Goal: Navigation & Orientation: Find specific page/section

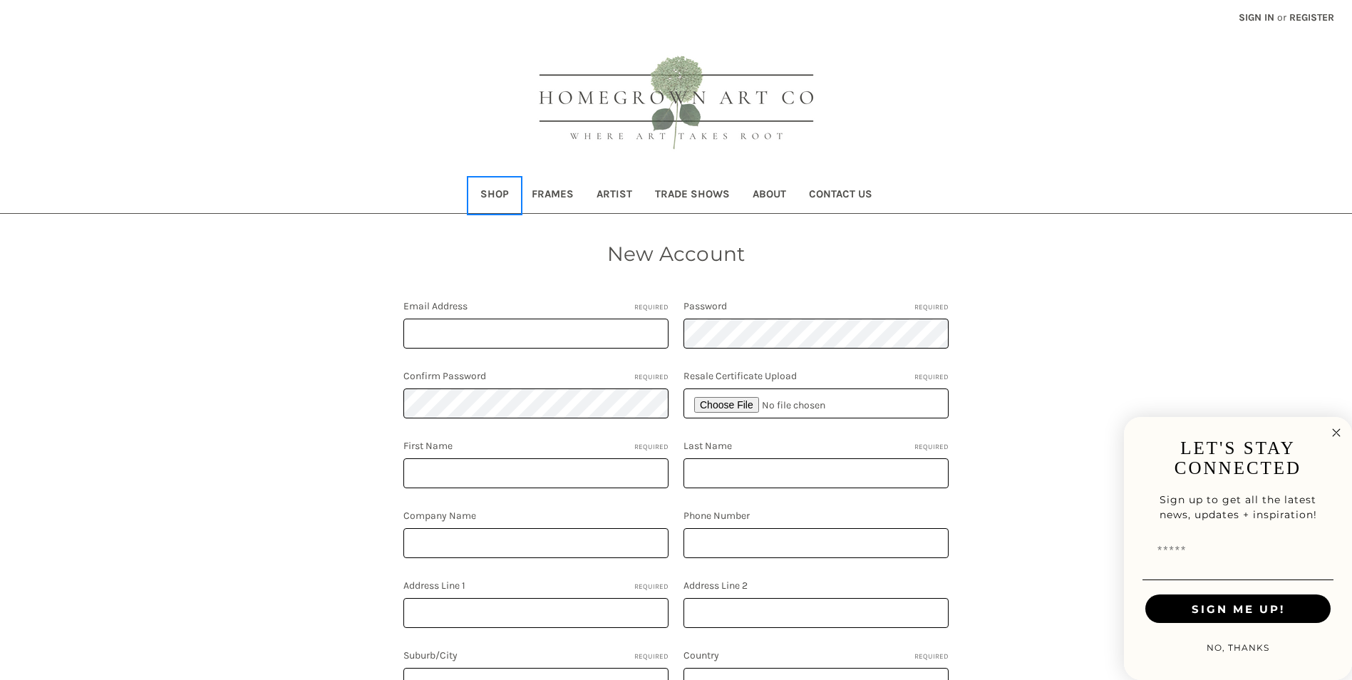
click at [498, 189] on link "Shop" at bounding box center [494, 195] width 51 height 35
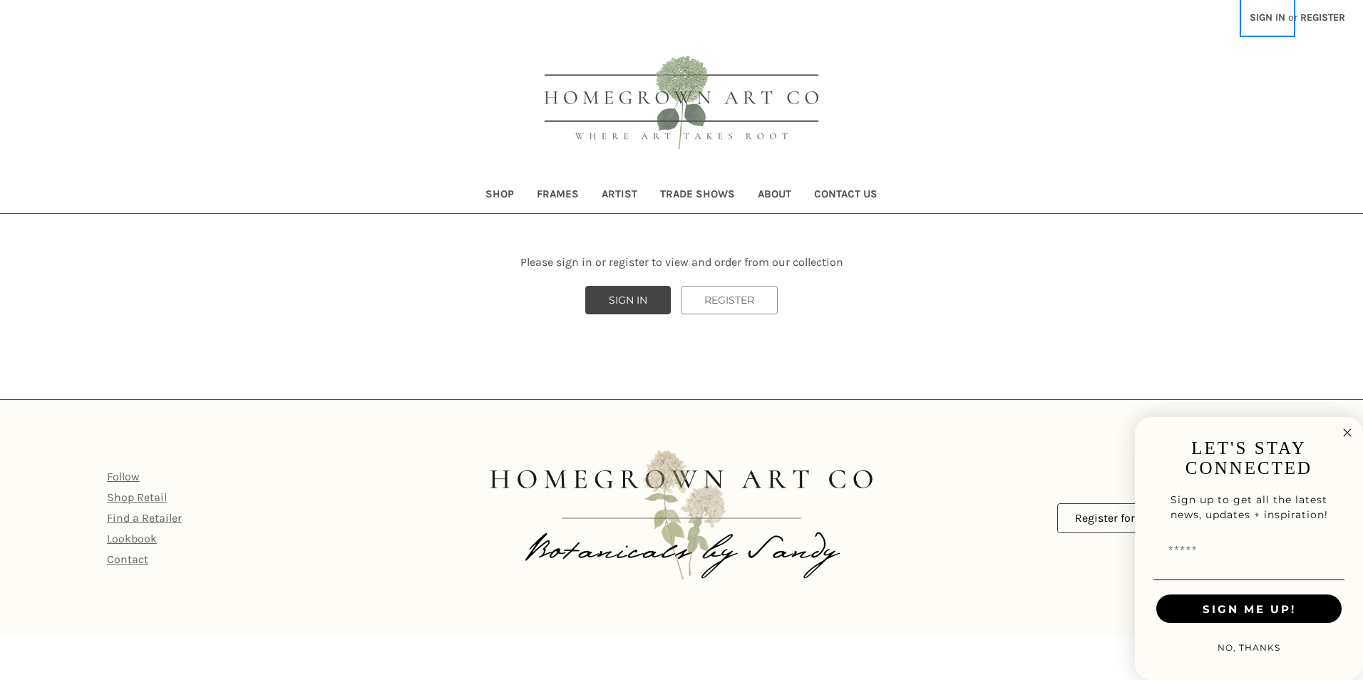
click at [1270, 15] on link "Sign in" at bounding box center [1267, 17] width 51 height 35
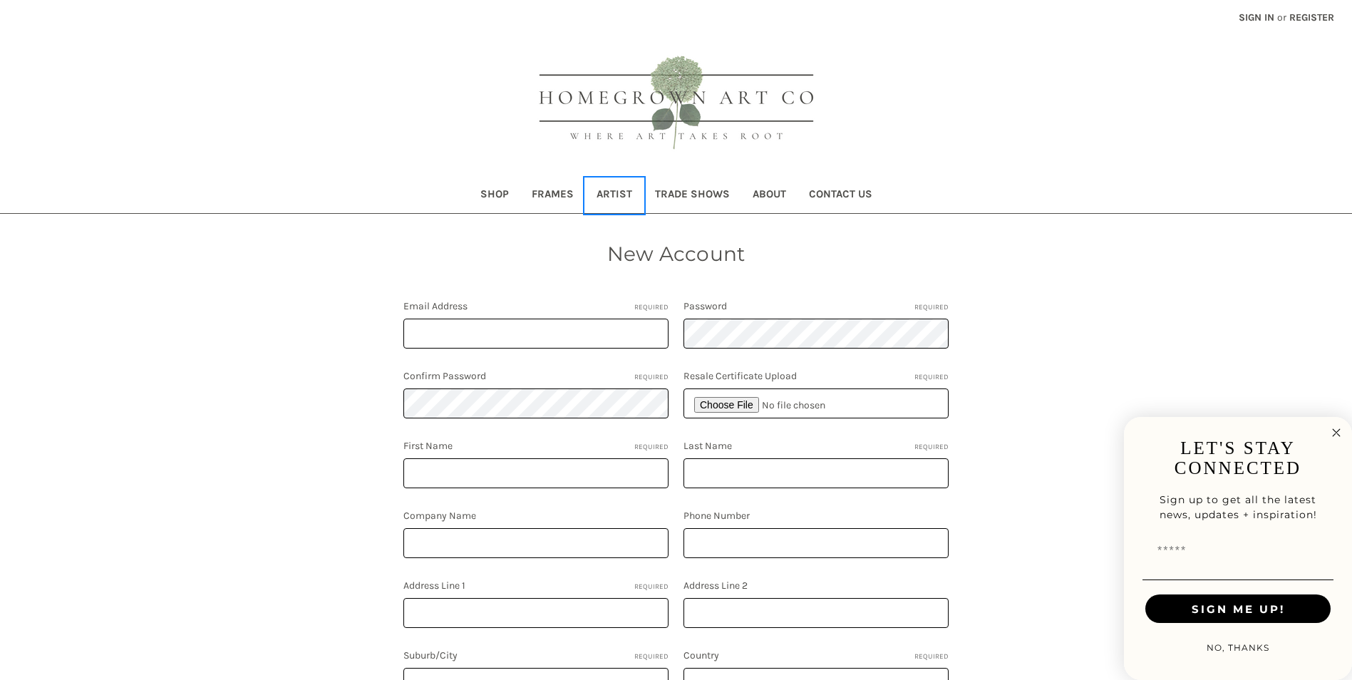
click at [614, 192] on link "Artist" at bounding box center [614, 195] width 58 height 35
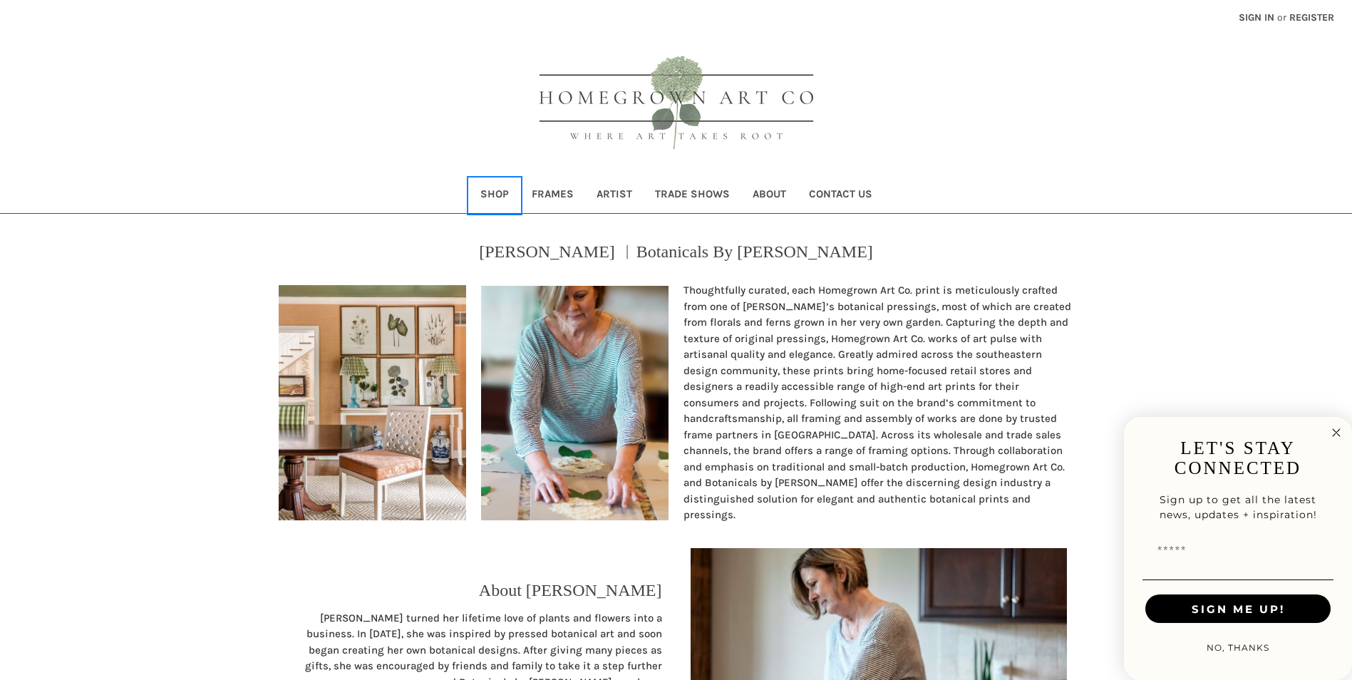
click at [490, 186] on link "Shop" at bounding box center [494, 195] width 51 height 35
